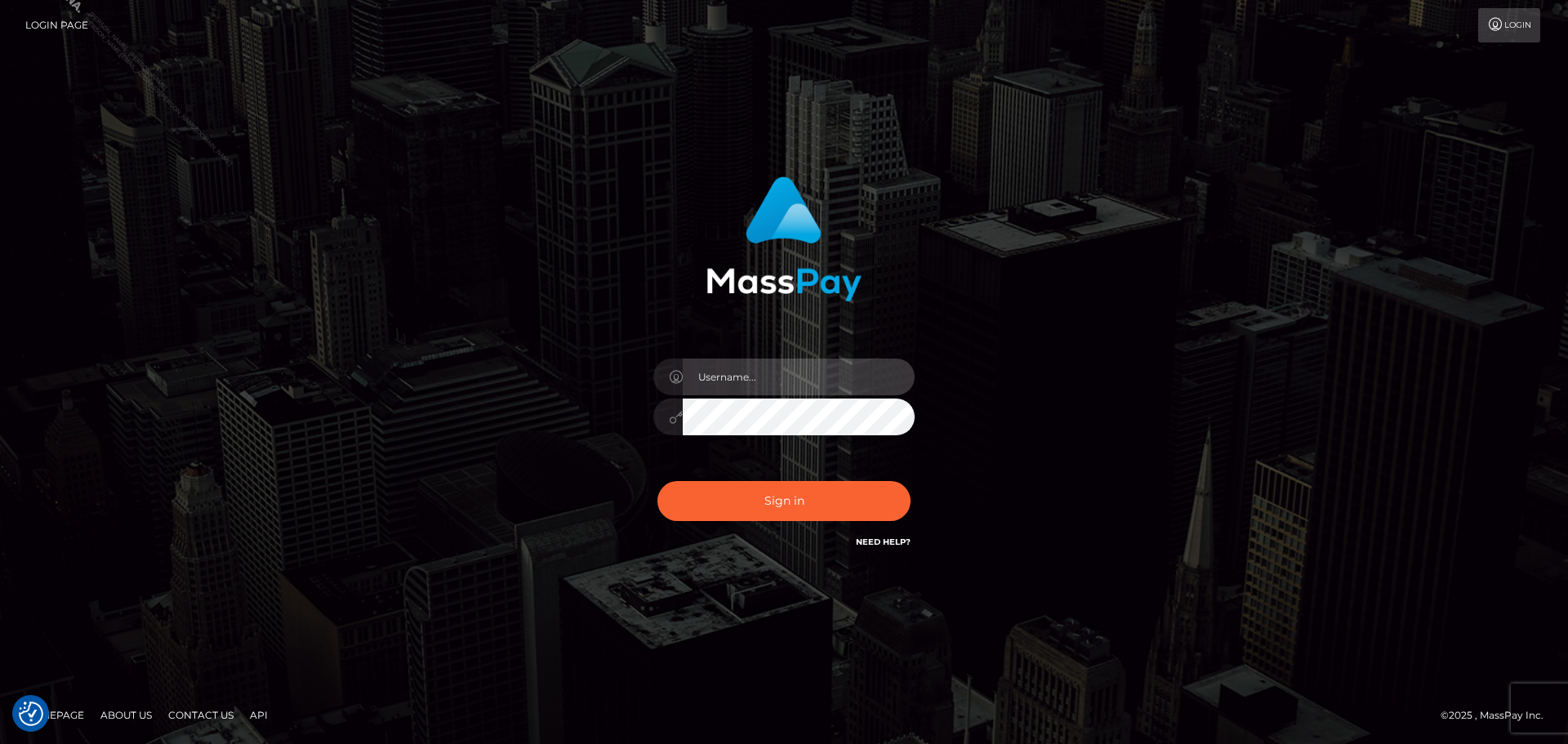
drag, startPoint x: 788, startPoint y: 381, endPoint x: 785, endPoint y: 372, distance: 9.5
click at [788, 381] on input "text" at bounding box center [799, 376] width 232 height 36
click at [799, 374] on input "text" at bounding box center [799, 376] width 232 height 36
type input "[PERSON_NAME].Silversocial"
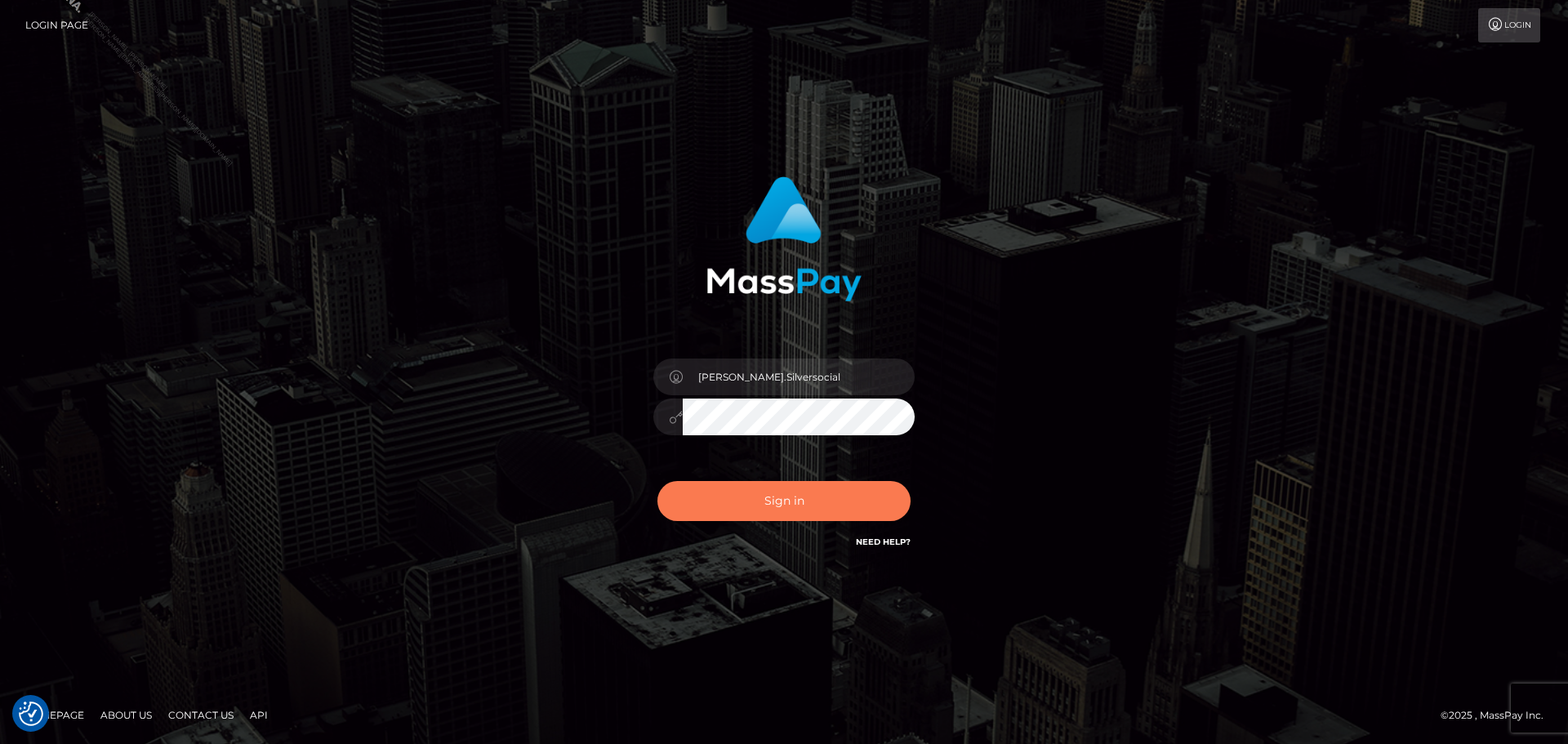
drag, startPoint x: 812, startPoint y: 490, endPoint x: 1041, endPoint y: 379, distance: 254.5
click at [814, 490] on button "Sign in" at bounding box center [784, 500] width 253 height 40
click at [1047, 376] on div "[PERSON_NAME].Silversocial Sign in" at bounding box center [784, 371] width 931 height 415
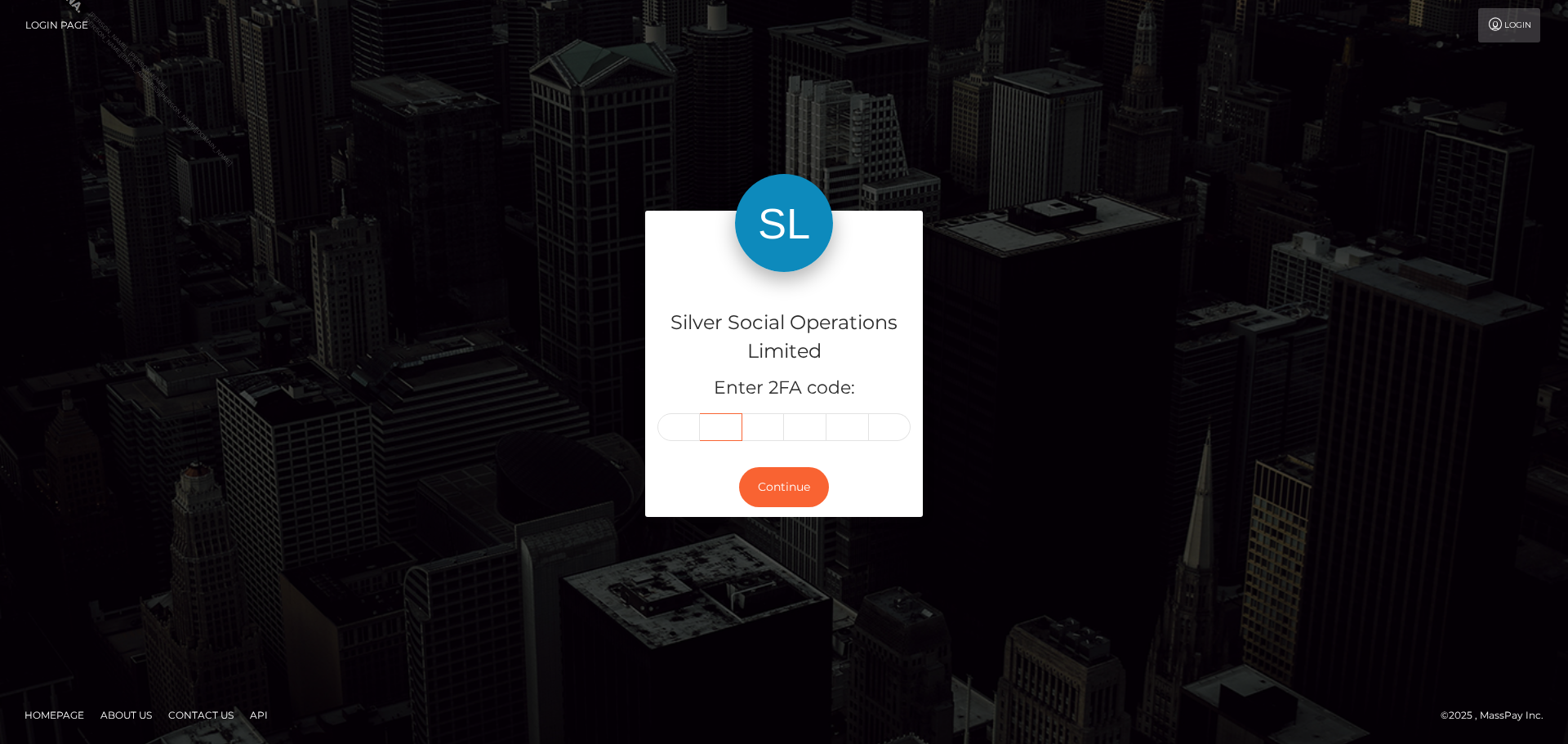
drag, startPoint x: 708, startPoint y: 426, endPoint x: 674, endPoint y: 438, distance: 36.1
click at [693, 432] on div at bounding box center [784, 426] width 253 height 27
click at [674, 438] on input "text" at bounding box center [679, 426] width 43 height 27
type input "0"
type input "7"
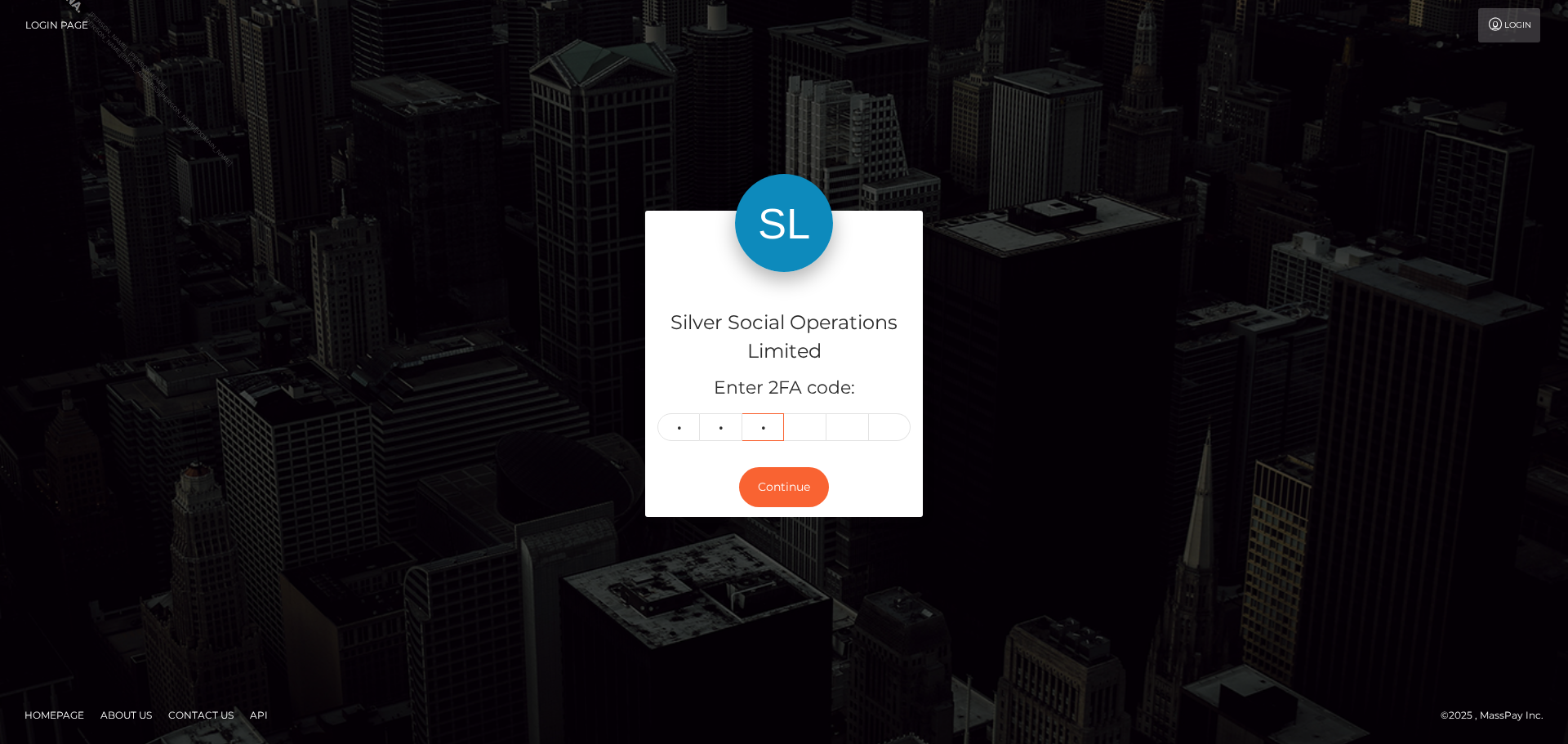
type input "8"
type input "6"
type input "3"
type input "2"
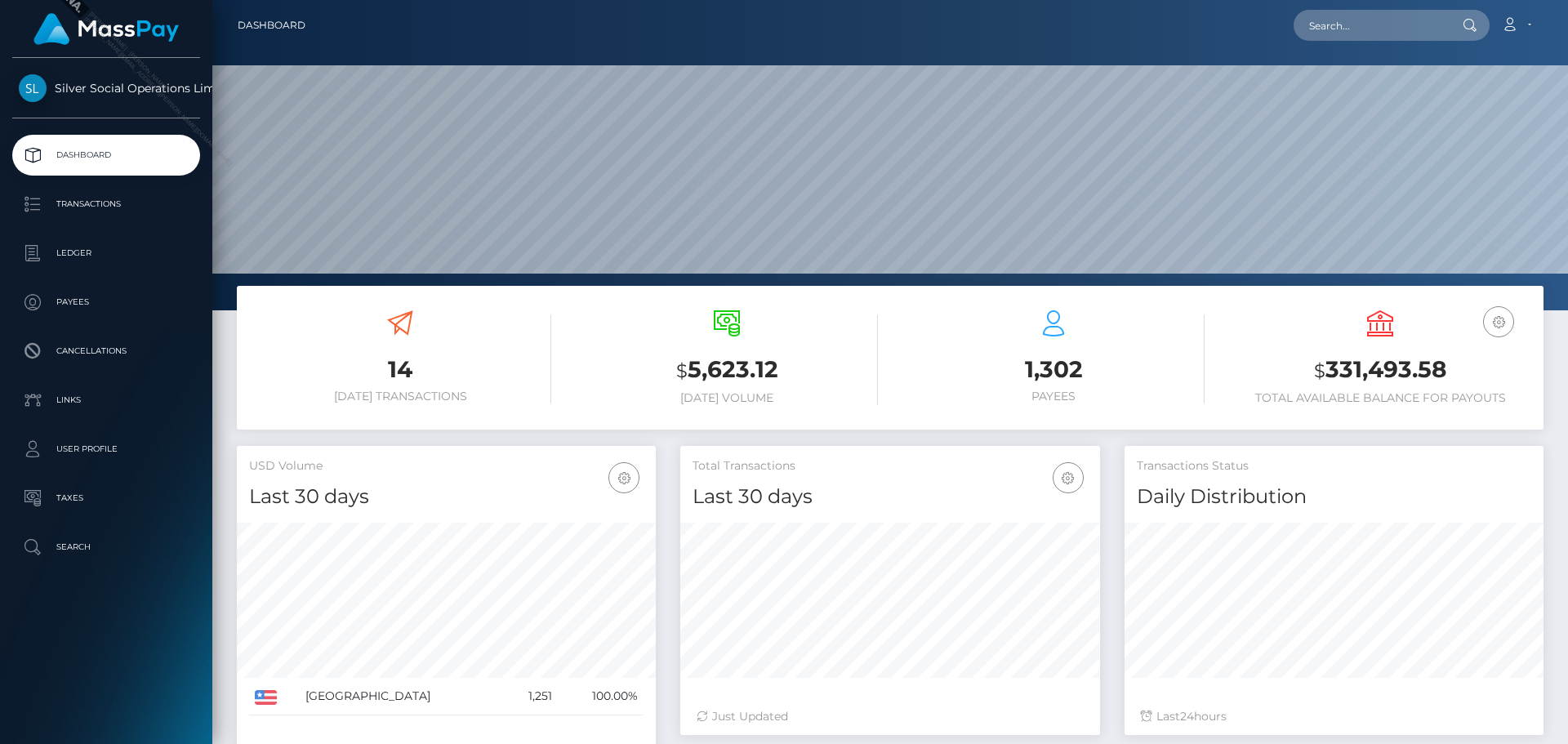
scroll to position [290, 420]
drag, startPoint x: 1451, startPoint y: 368, endPoint x: 1328, endPoint y: 376, distance: 123.3
click at [1328, 376] on h3 "$ 331,493.58" at bounding box center [1379, 370] width 302 height 34
copy h3 "331,493.58"
